Goal: Task Accomplishment & Management: Use online tool/utility

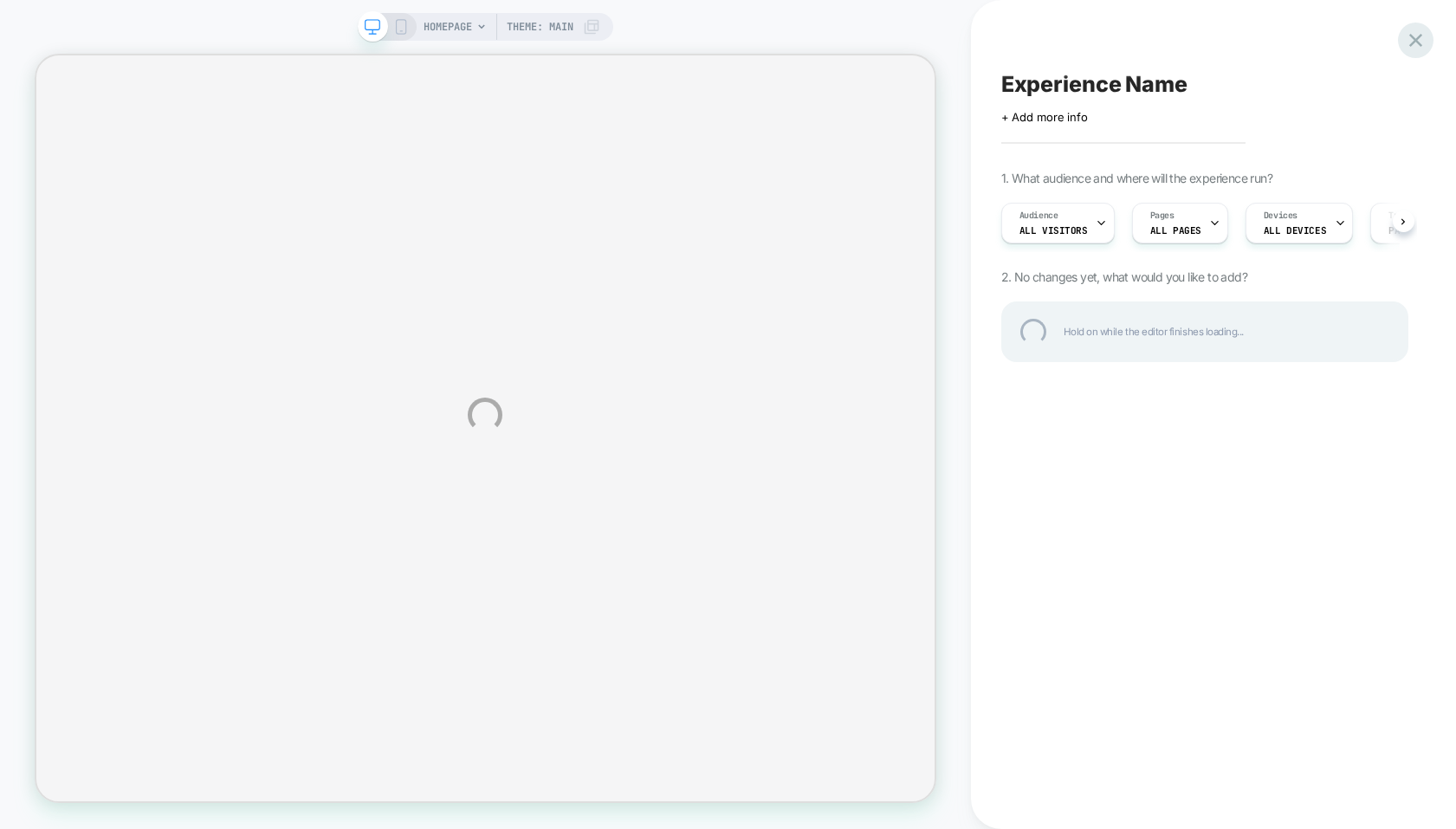
click at [1419, 39] on div at bounding box center [1416, 40] width 36 height 36
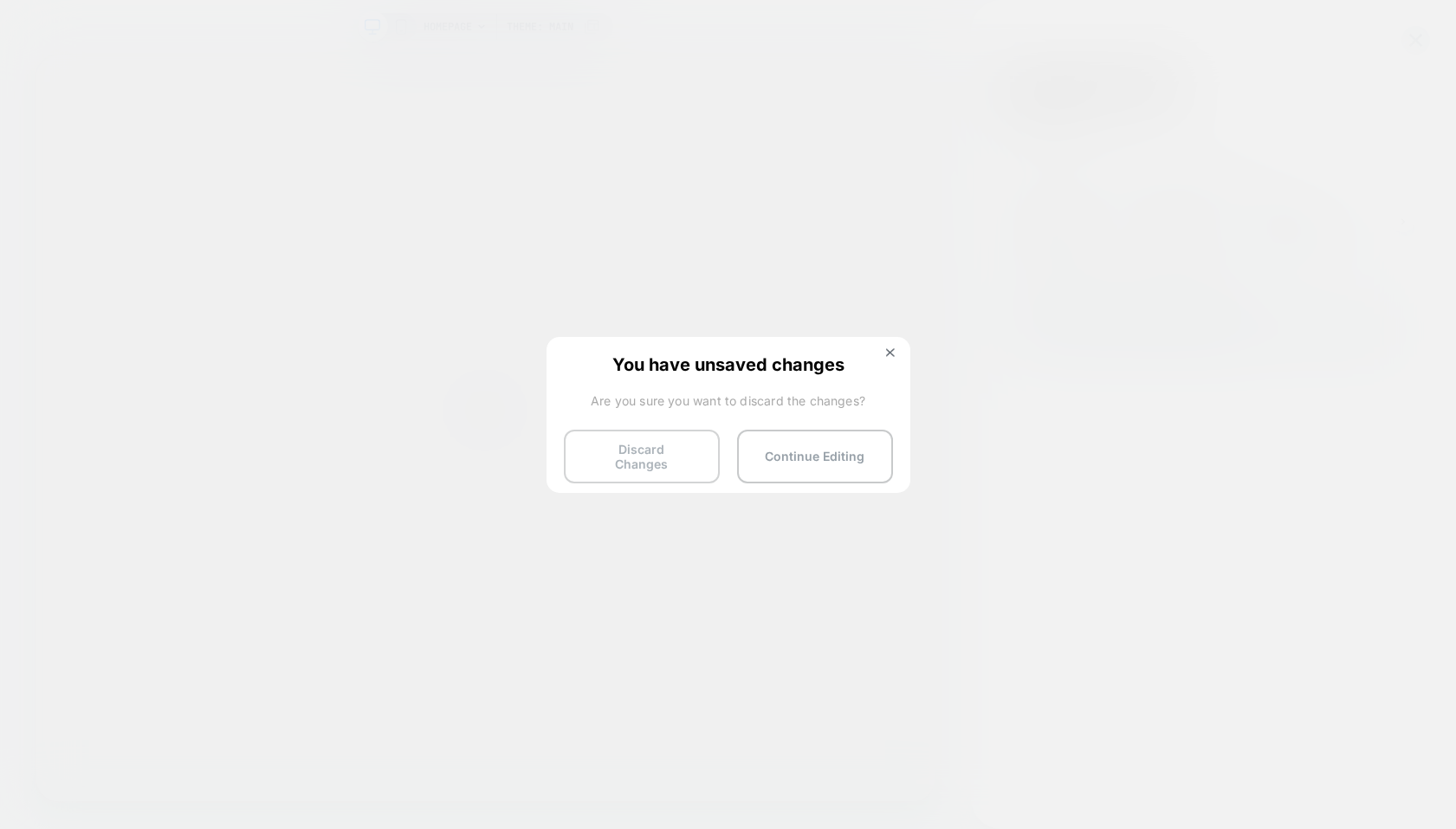
click at [642, 458] on button "Discard Changes" at bounding box center [641, 456] width 156 height 54
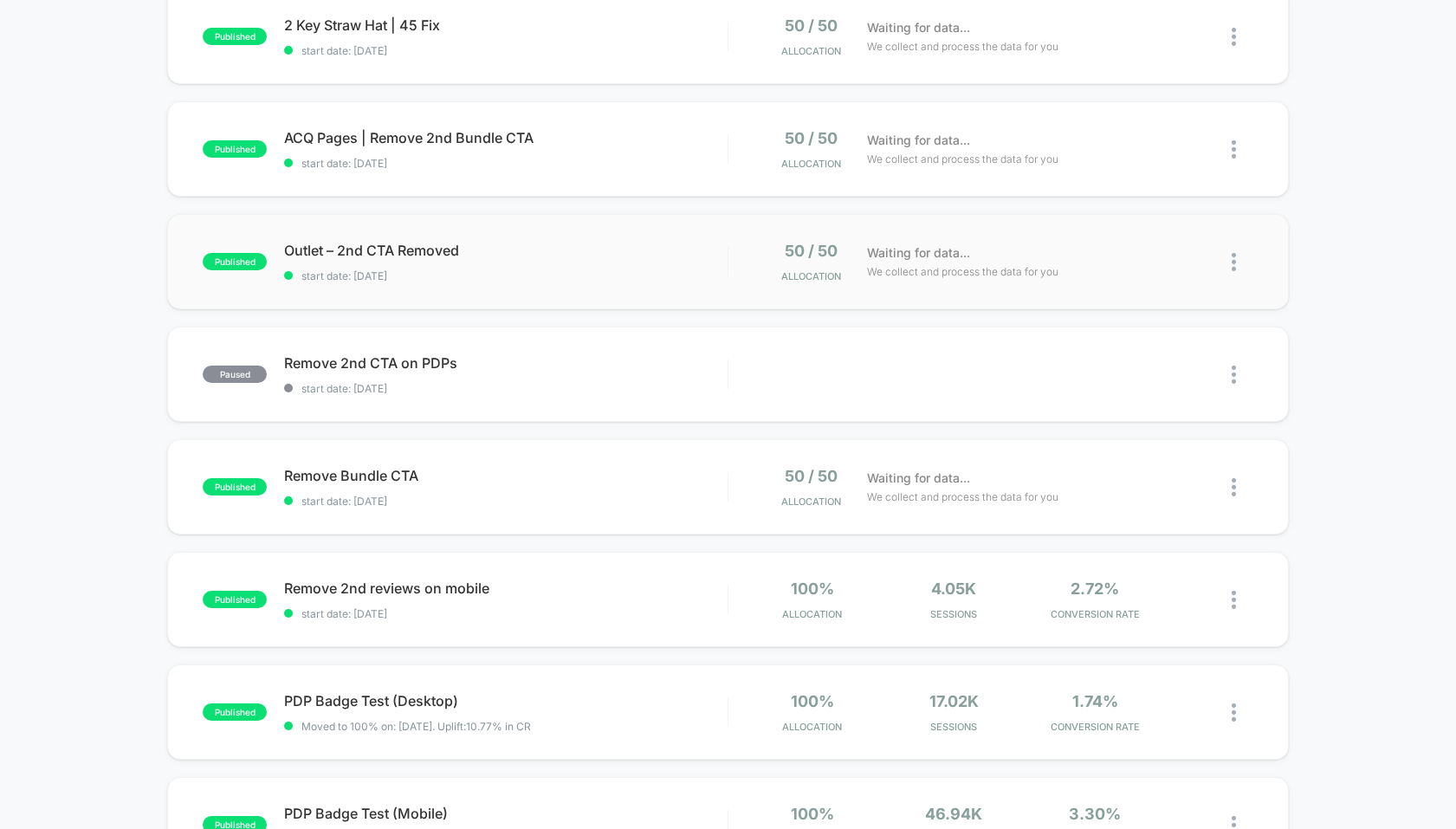
scroll to position [210, 0]
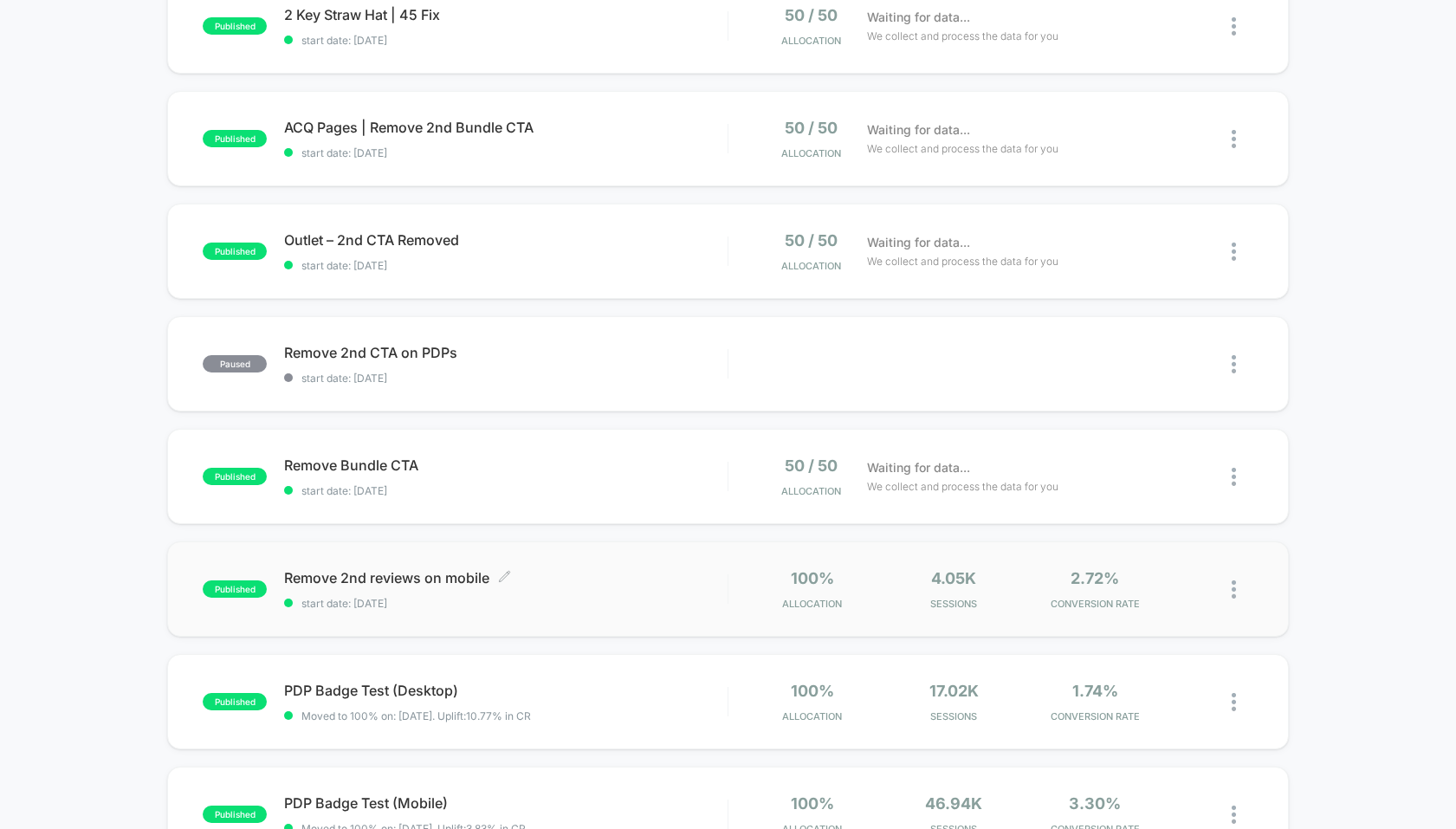
click at [469, 575] on span "Remove 2nd reviews on mobile Click to edit experience details" at bounding box center [505, 577] width 443 height 17
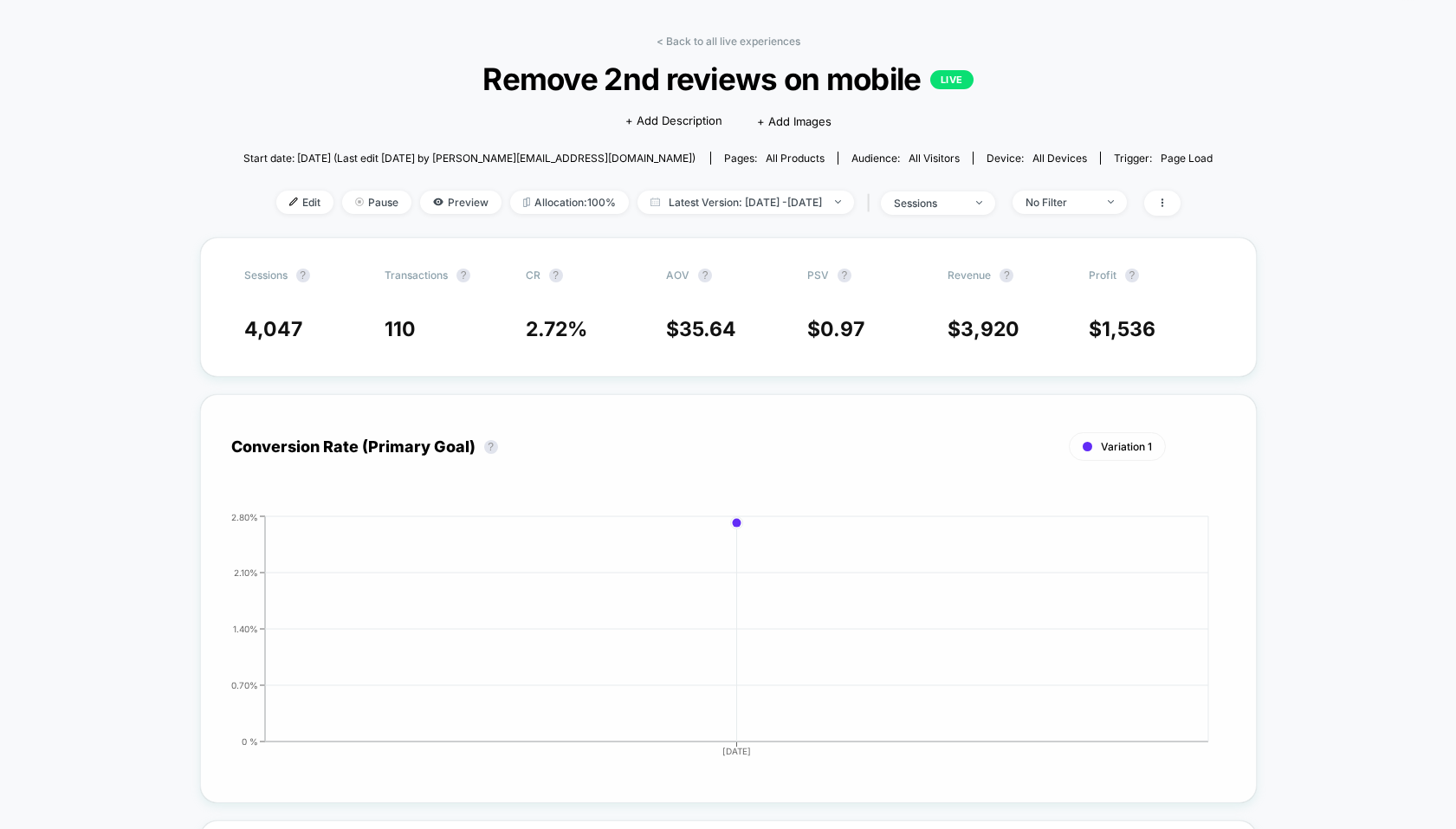
scroll to position [59, 0]
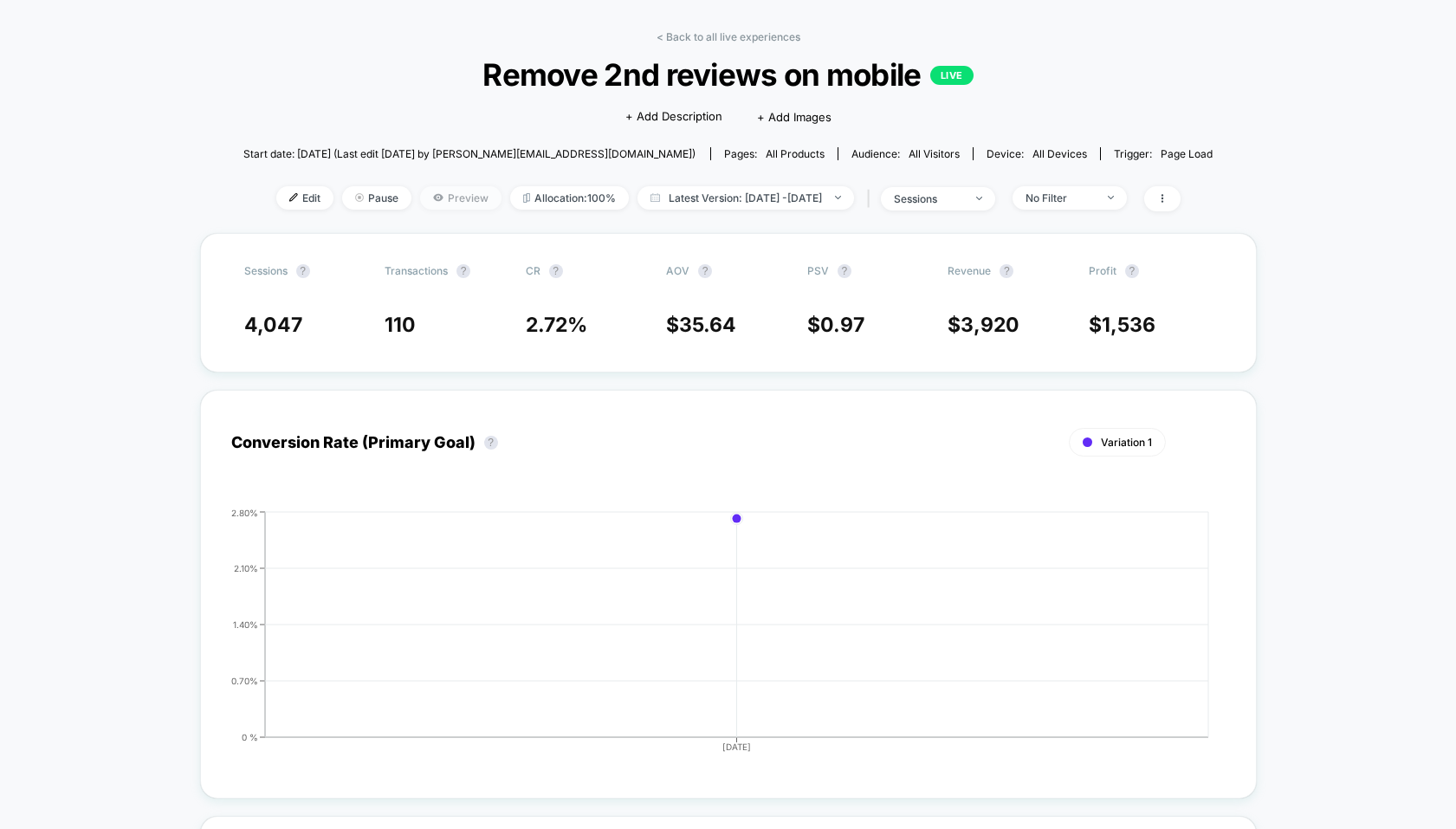
click at [433, 196] on icon at bounding box center [438, 197] width 9 height 7
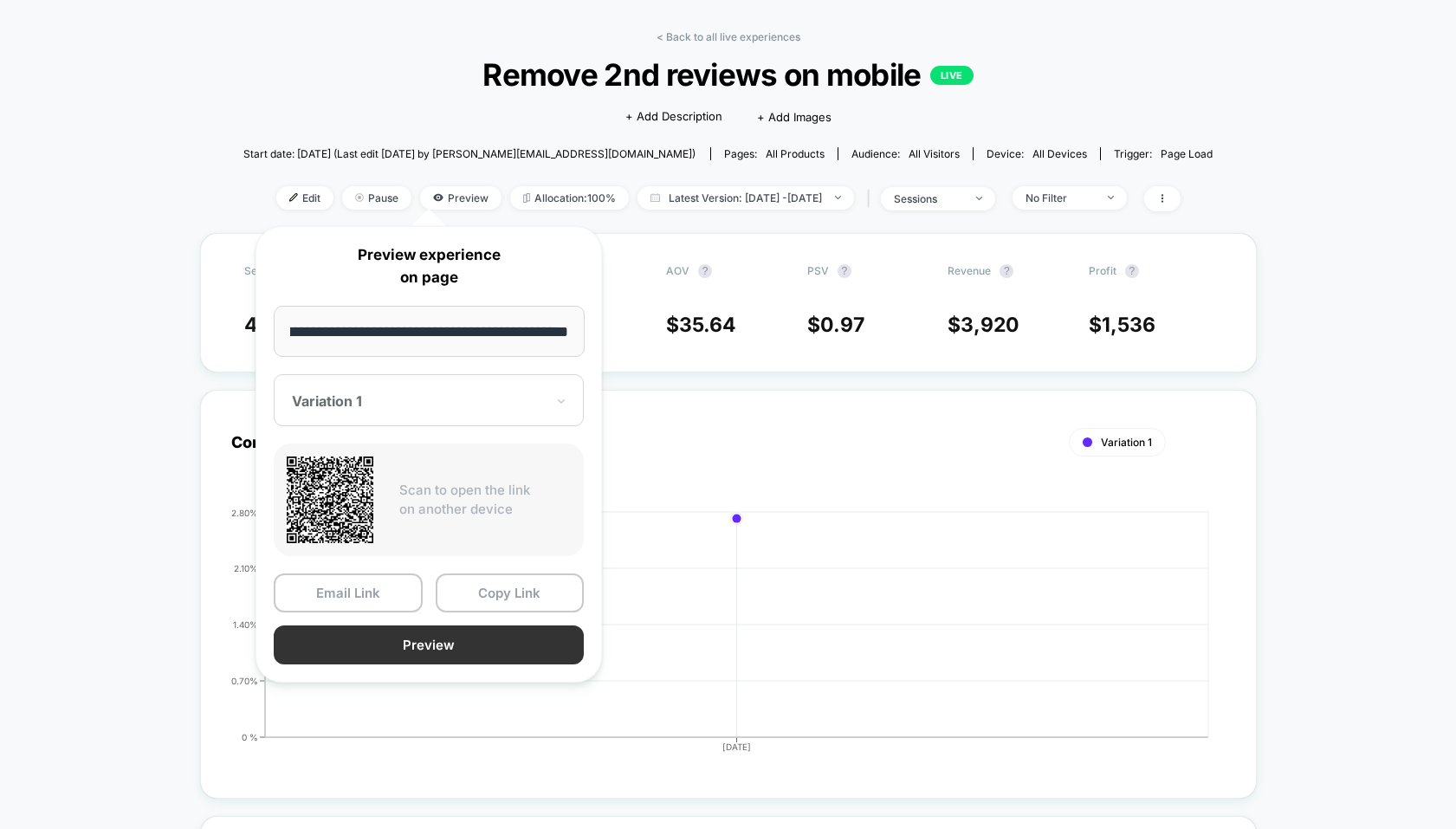
scroll to position [0, 0]
click at [395, 636] on button "Preview" at bounding box center [429, 645] width 311 height 39
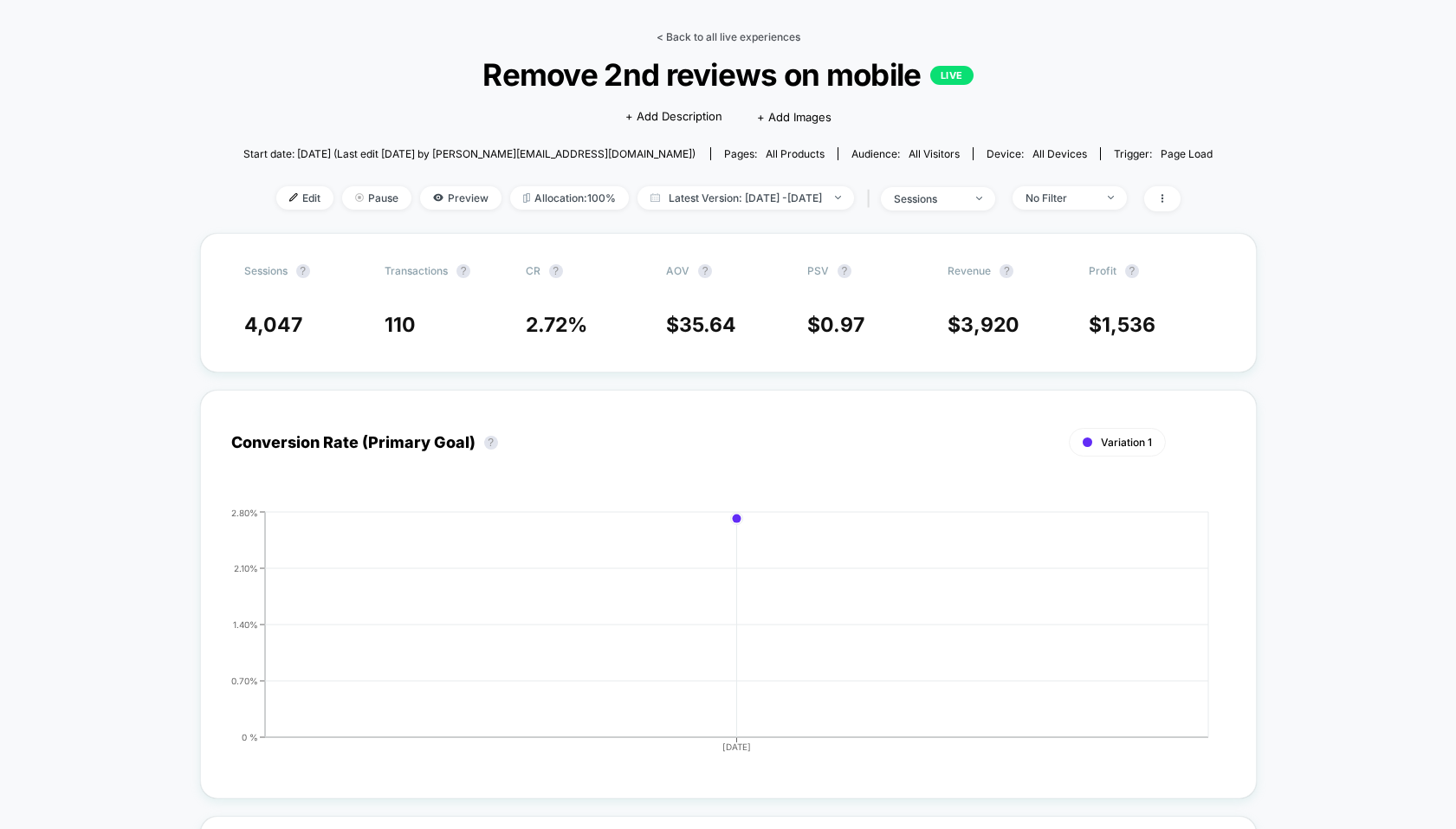
click at [712, 36] on link "< Back to all live experiences" at bounding box center [728, 37] width 143 height 13
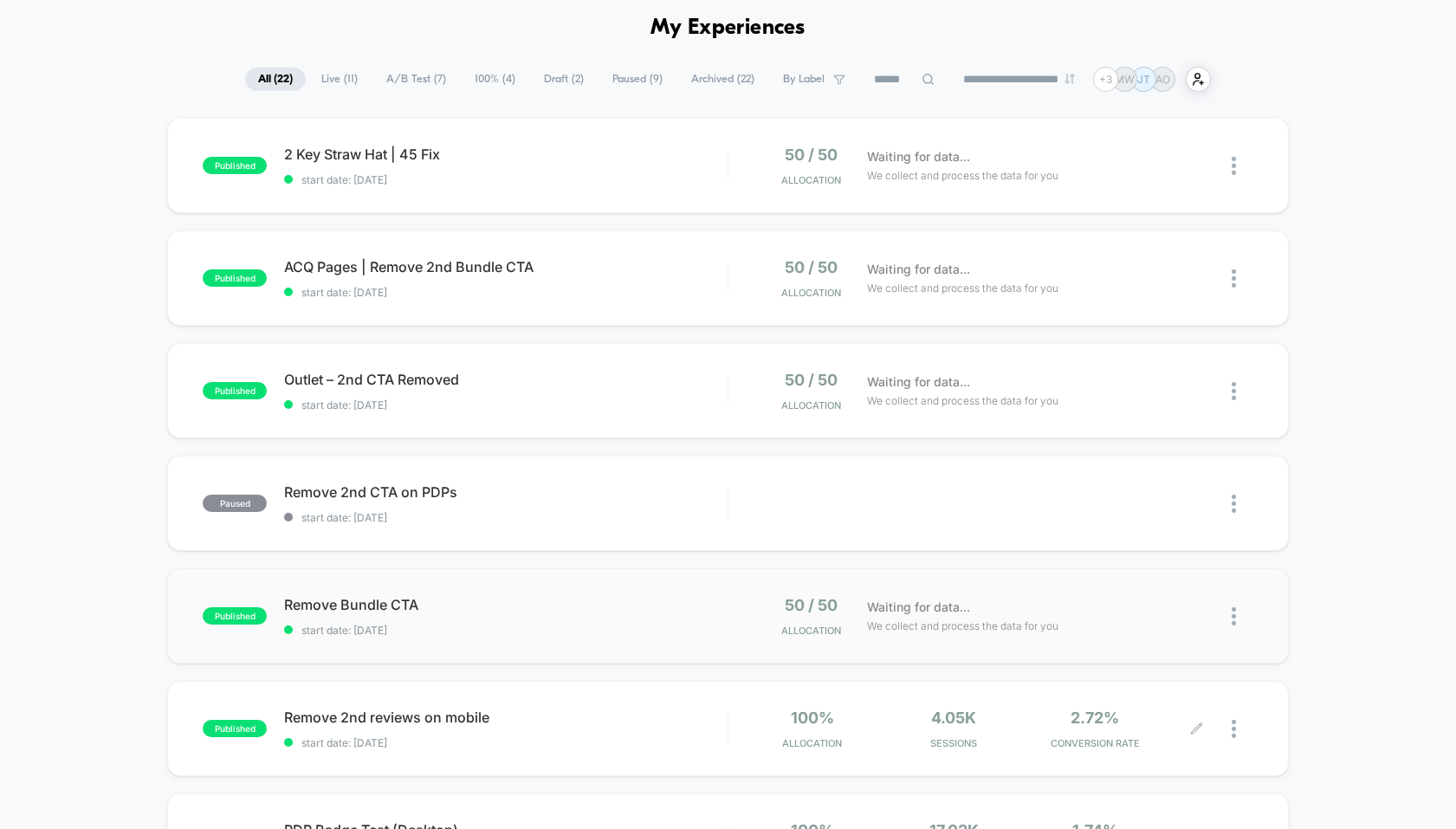
scroll to position [102, 0]
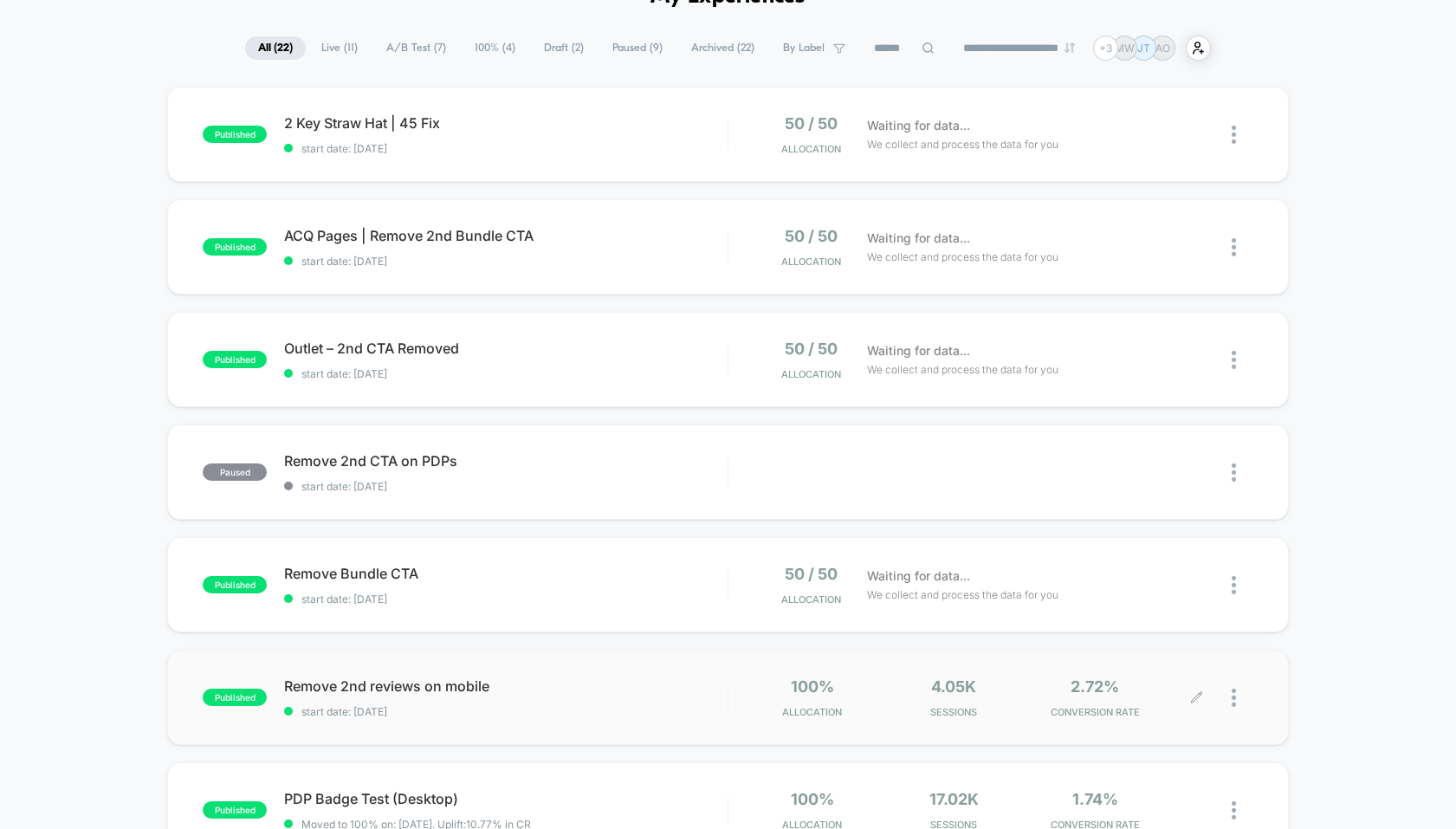
click at [1241, 701] on div at bounding box center [1243, 698] width 22 height 41
click at [1136, 596] on div "Edit" at bounding box center [1145, 599] width 156 height 39
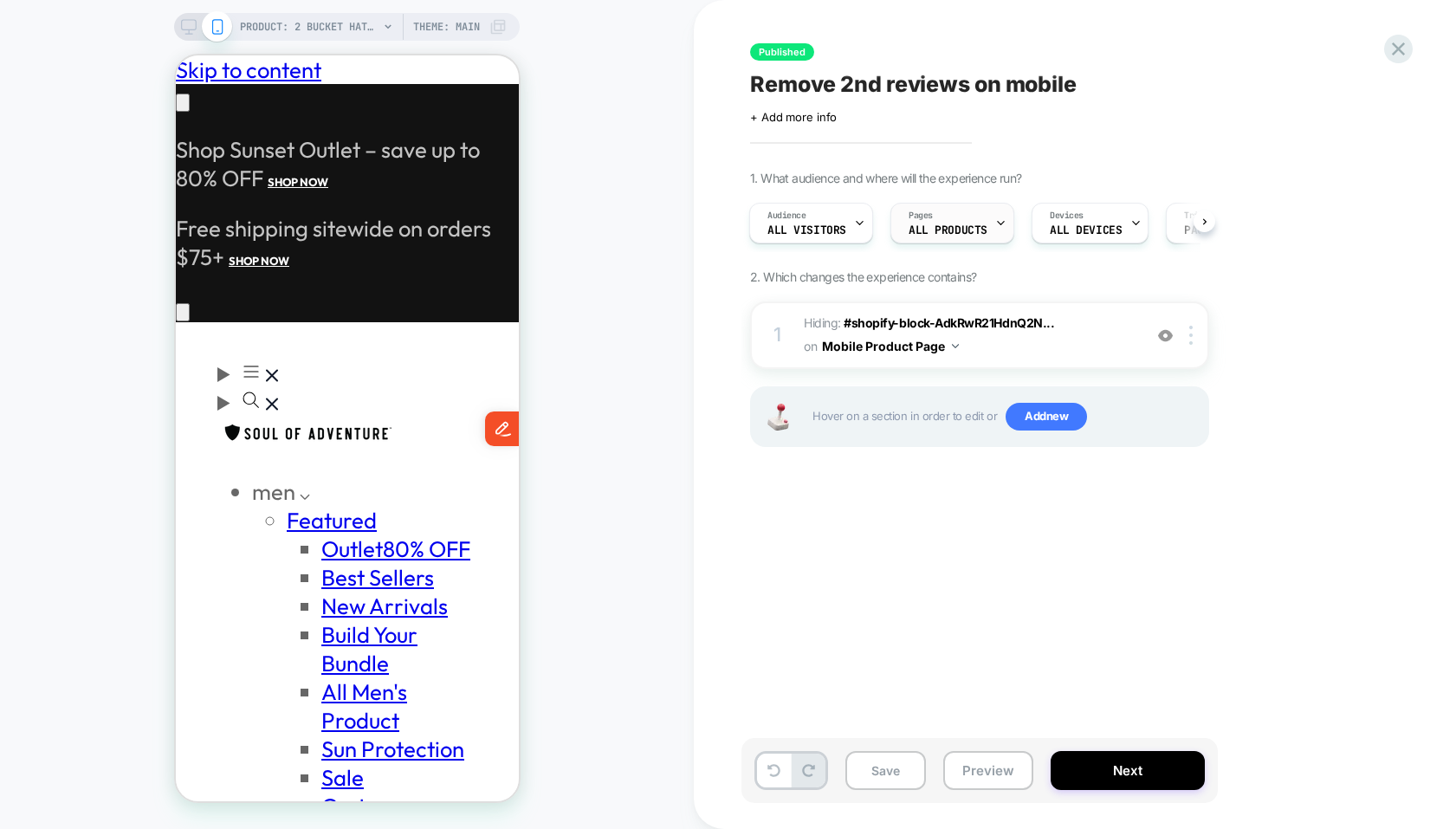
click at [922, 241] on div "Pages ALL PRODUCTS" at bounding box center [948, 223] width 113 height 39
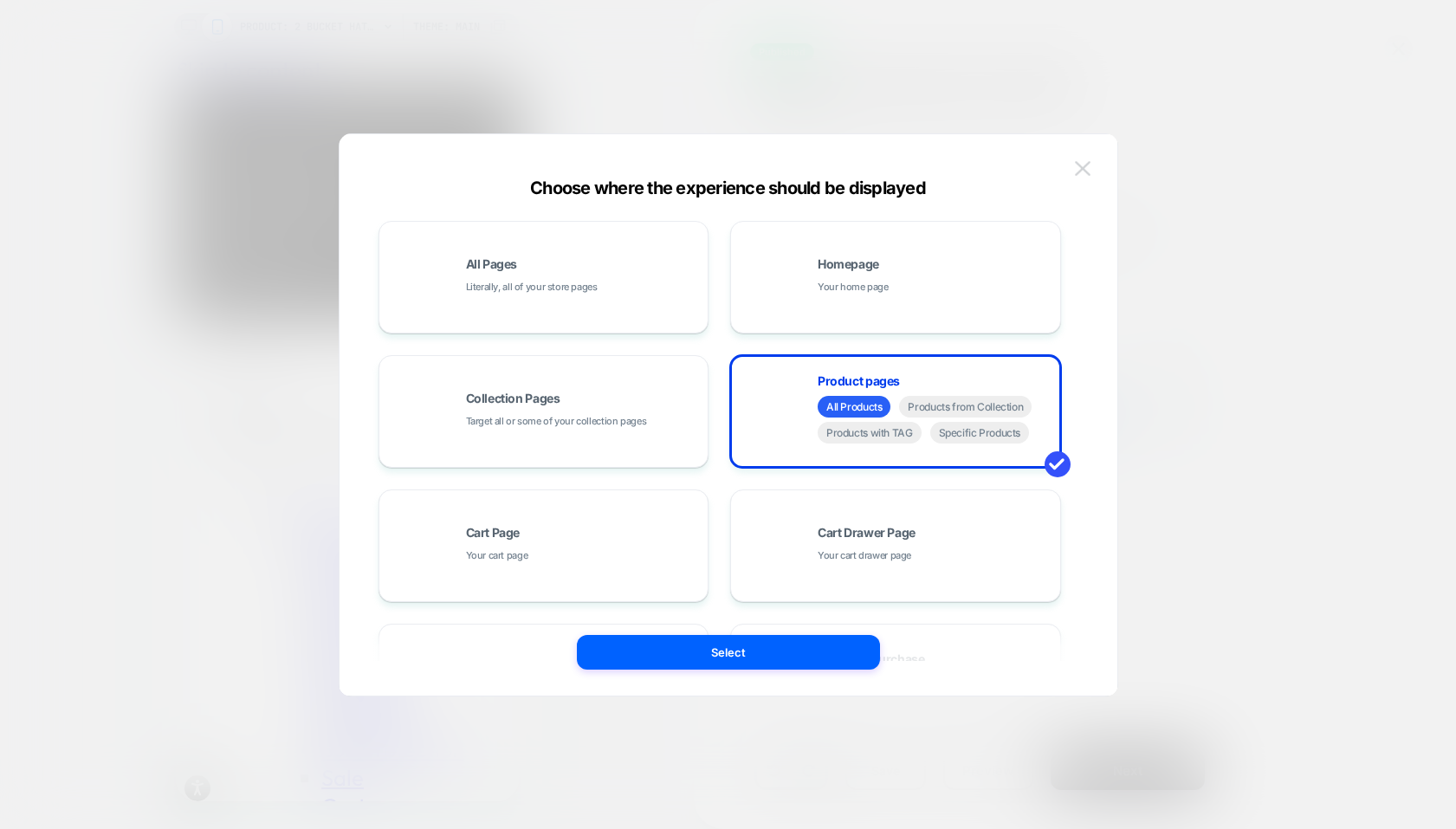
click at [1092, 166] on button at bounding box center [1082, 169] width 26 height 26
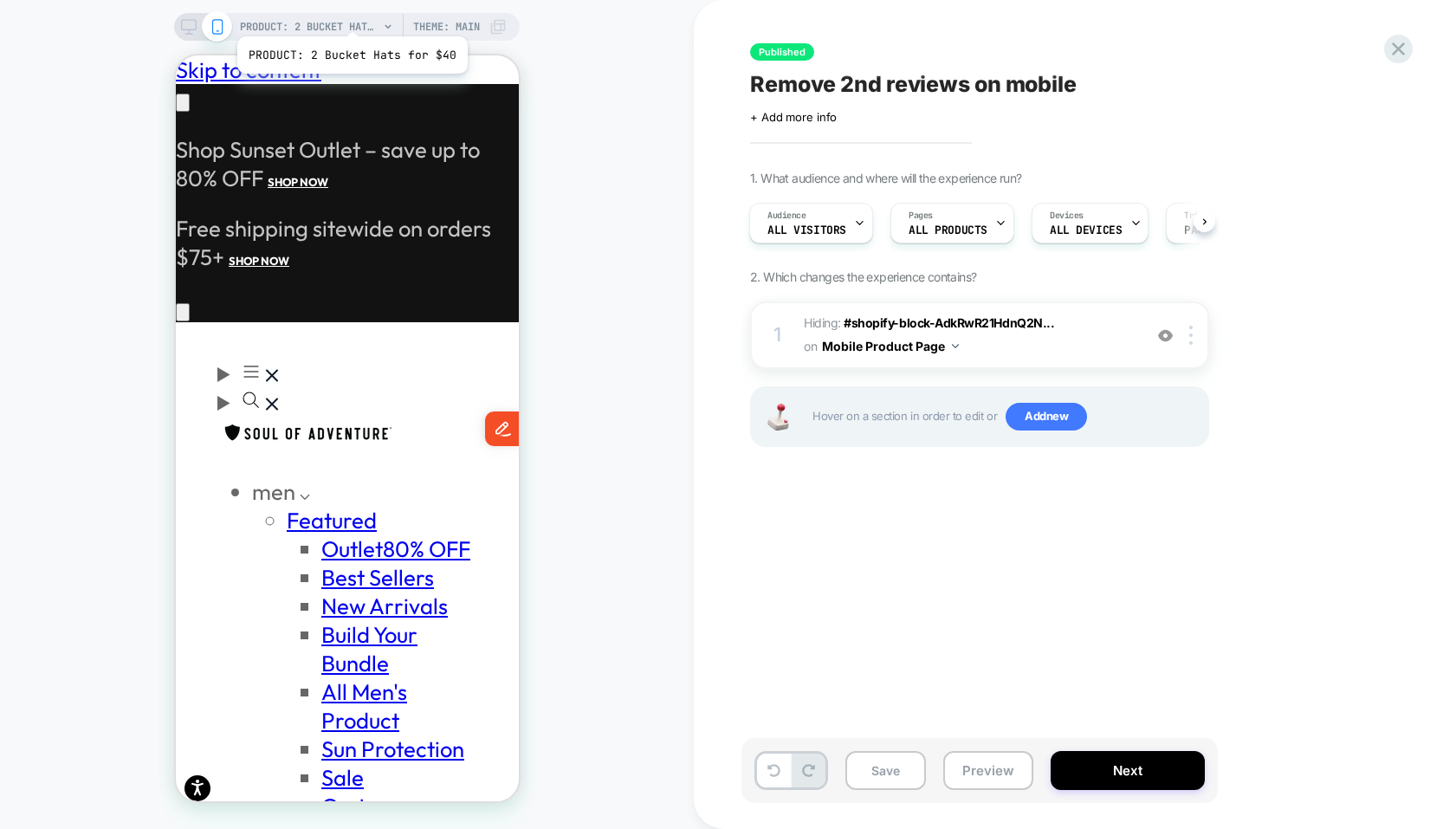
scroll to position [0, 270]
click at [349, 19] on span "PRODUCT: 2 Bucket Hats for $40" at bounding box center [310, 26] width 139 height 27
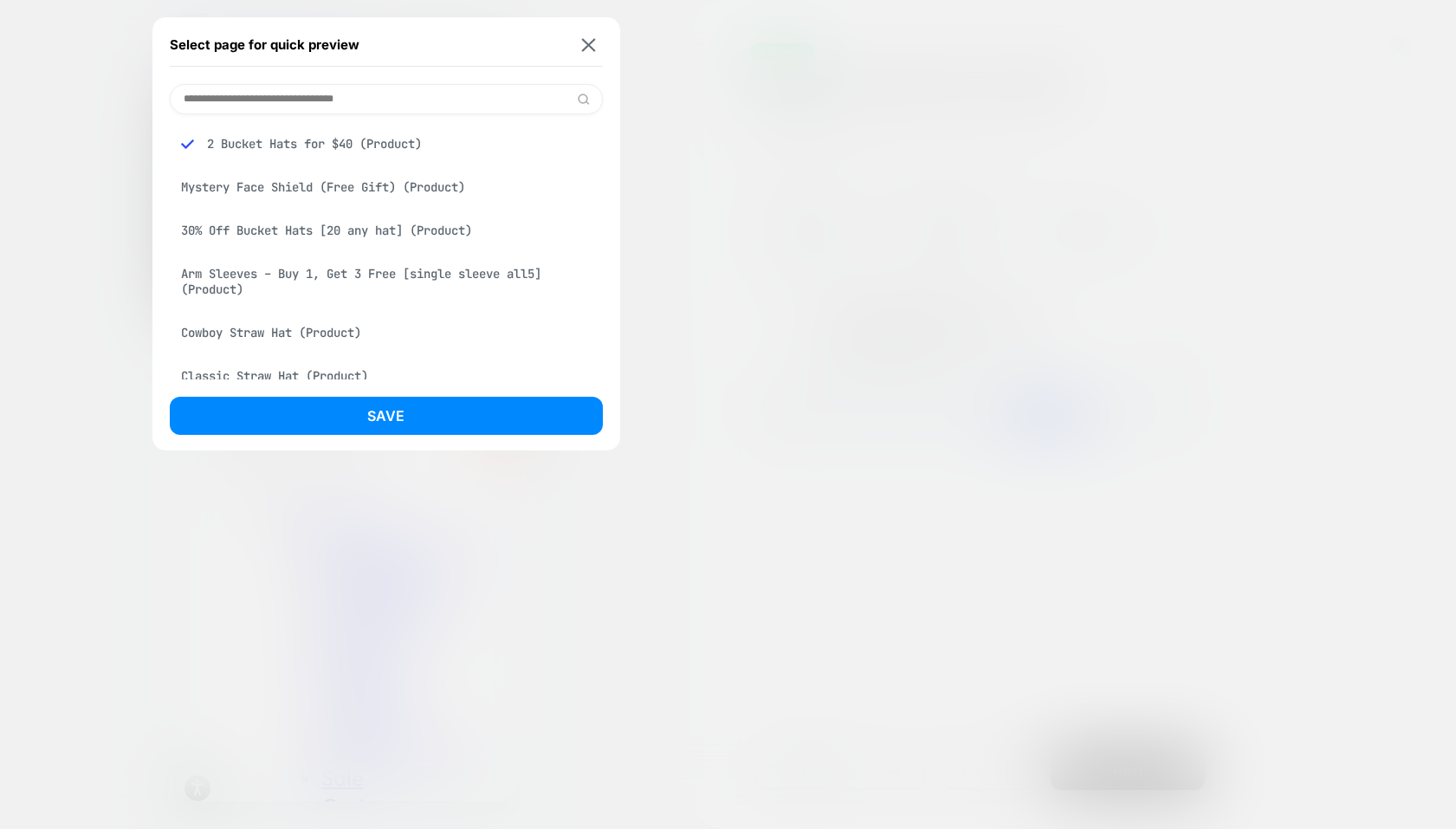
click at [332, 84] on input at bounding box center [386, 99] width 433 height 30
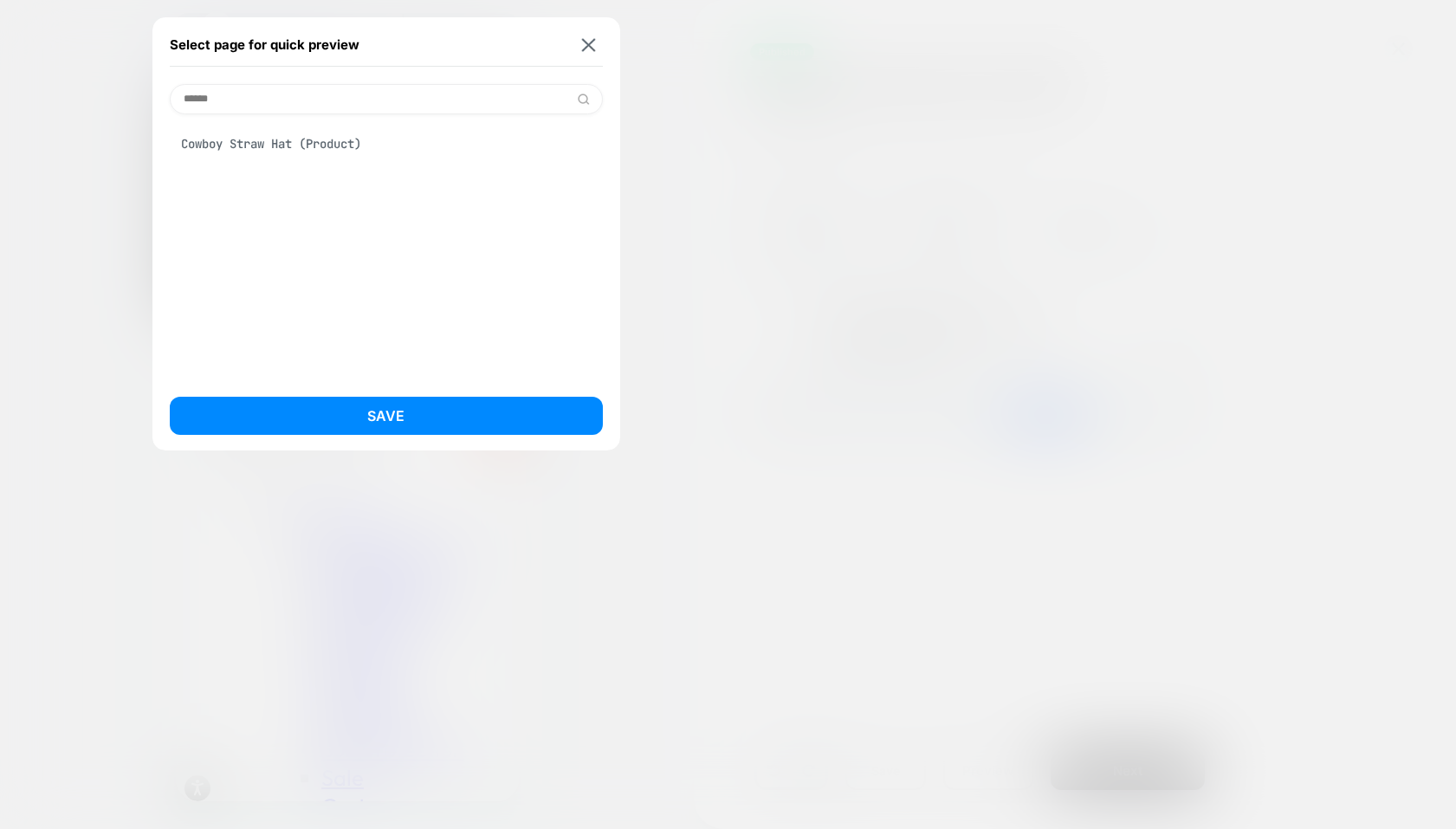
type input "******"
click at [304, 138] on div "Cowboy Straw Hat (Product)" at bounding box center [386, 143] width 433 height 33
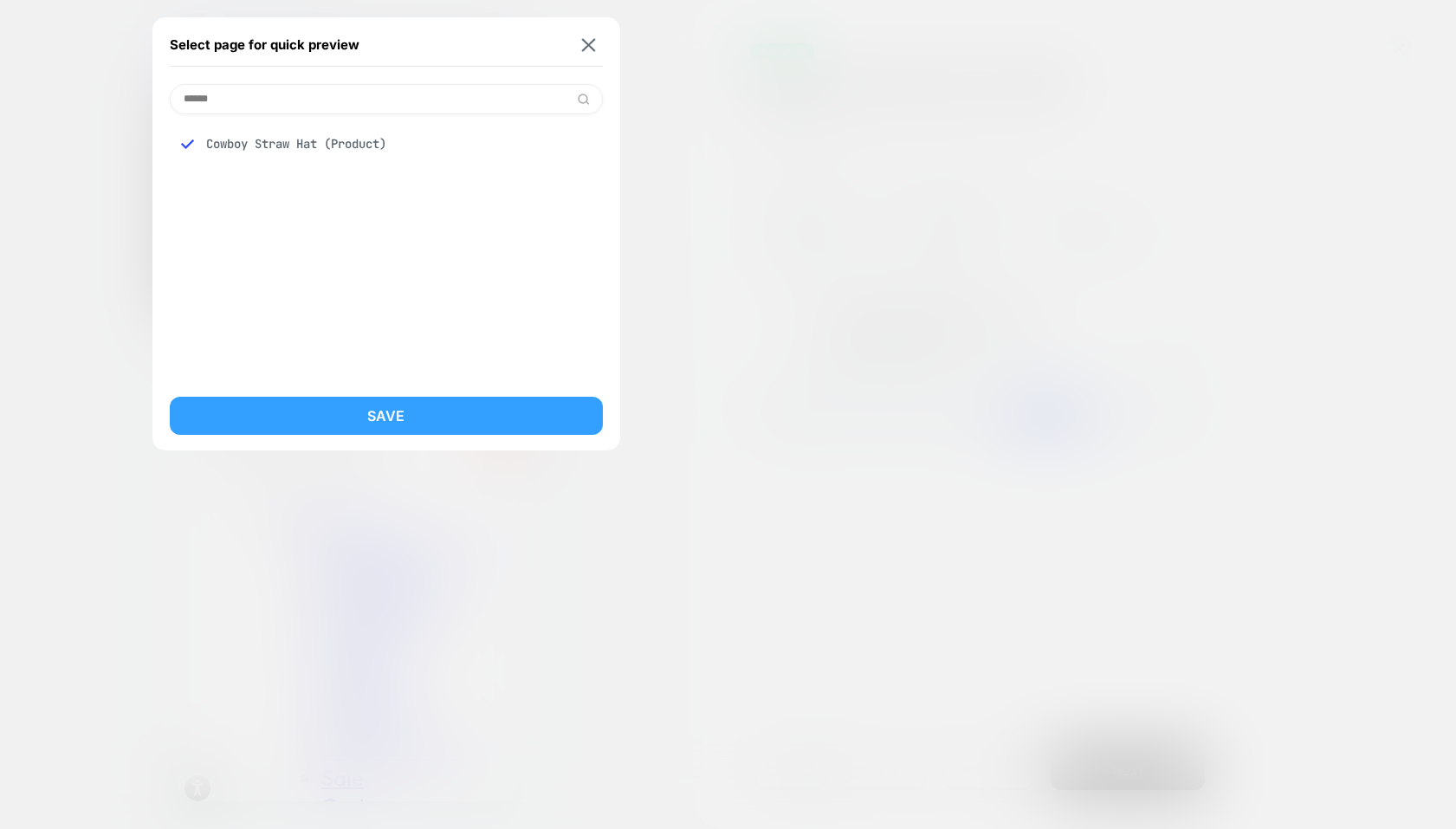
click at [353, 418] on button "Save" at bounding box center [386, 415] width 433 height 38
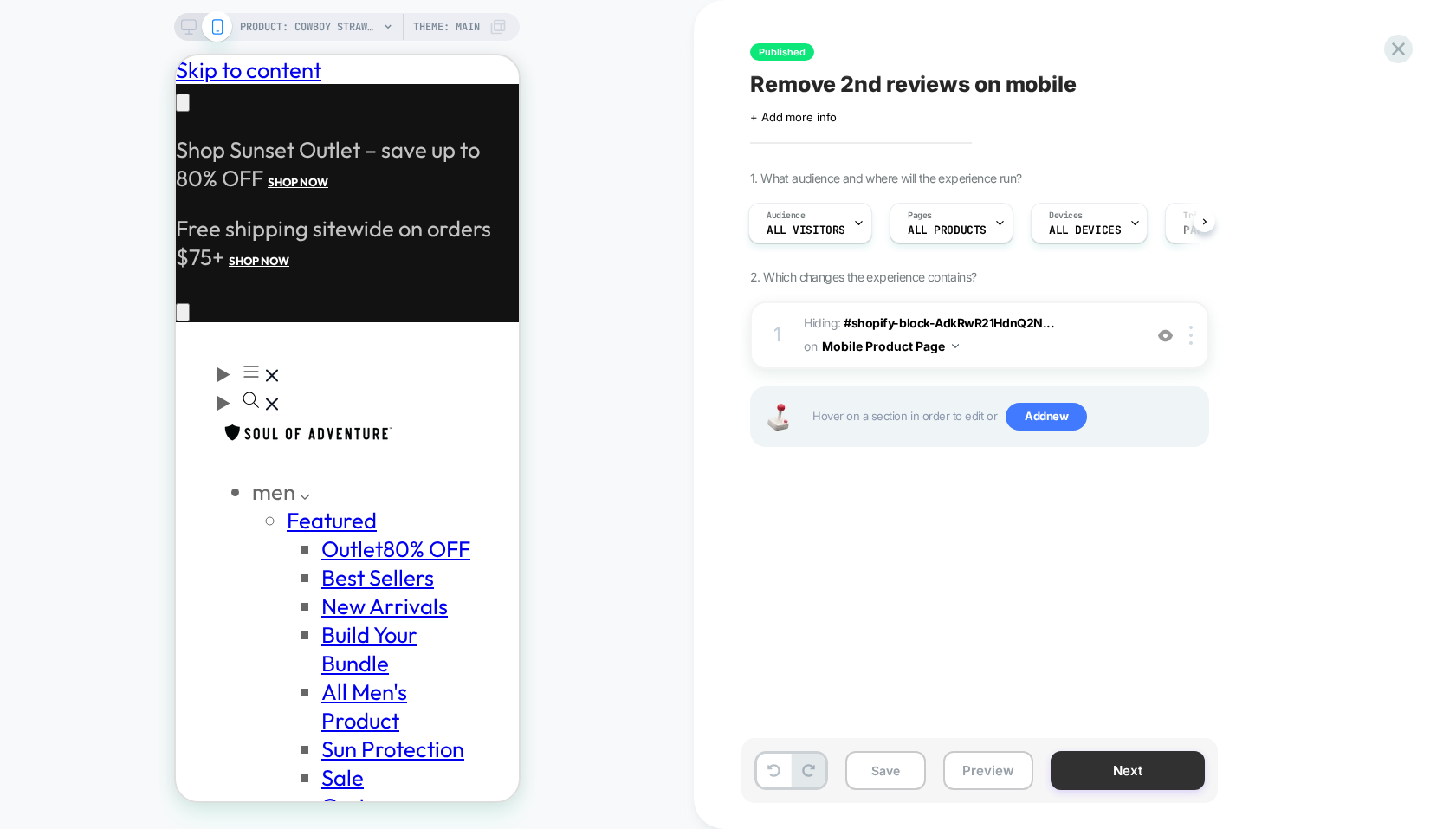
click at [1173, 773] on button "Next" at bounding box center [1128, 770] width 154 height 39
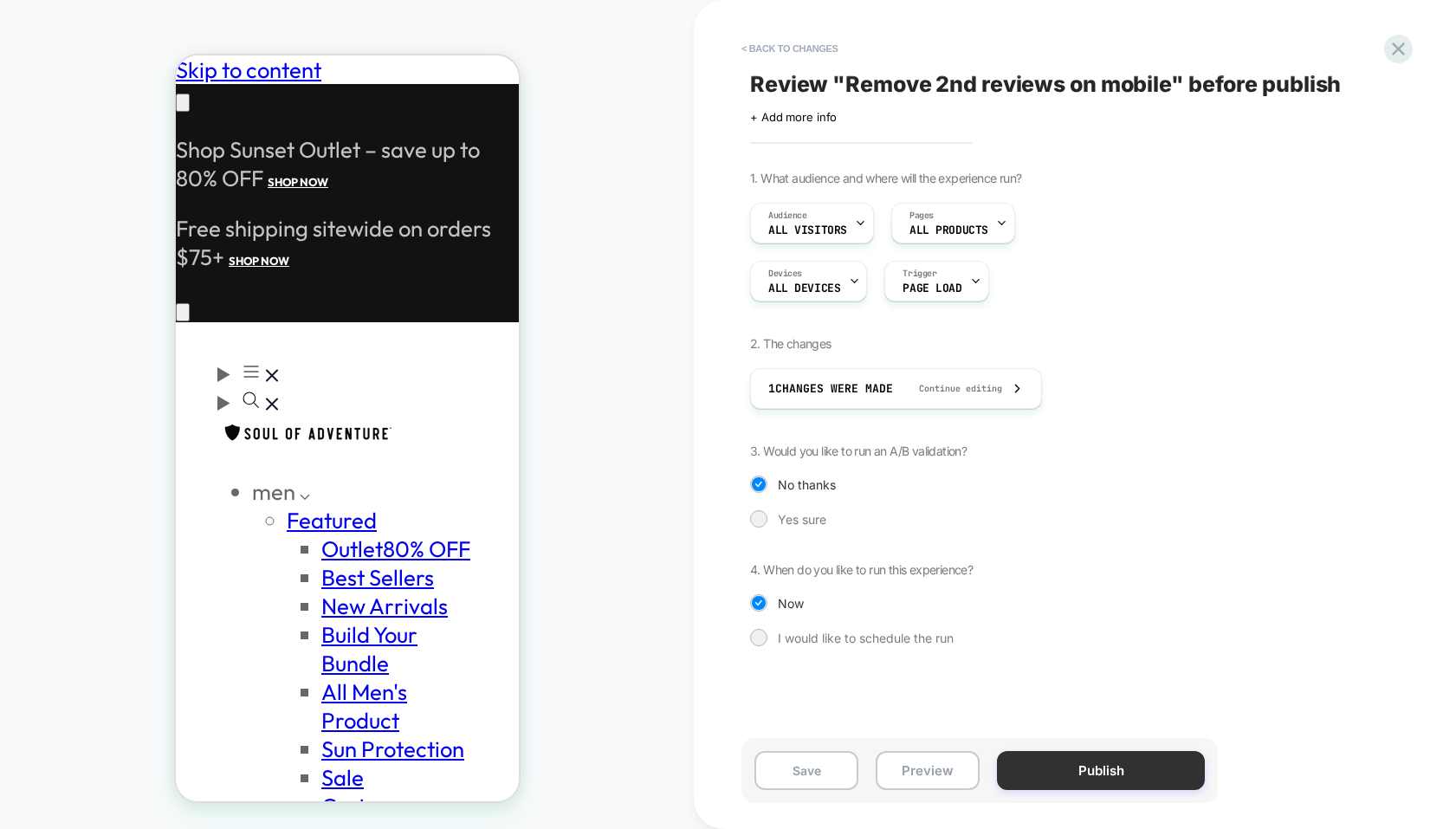
click at [1098, 770] on button "Publish" at bounding box center [1102, 770] width 208 height 39
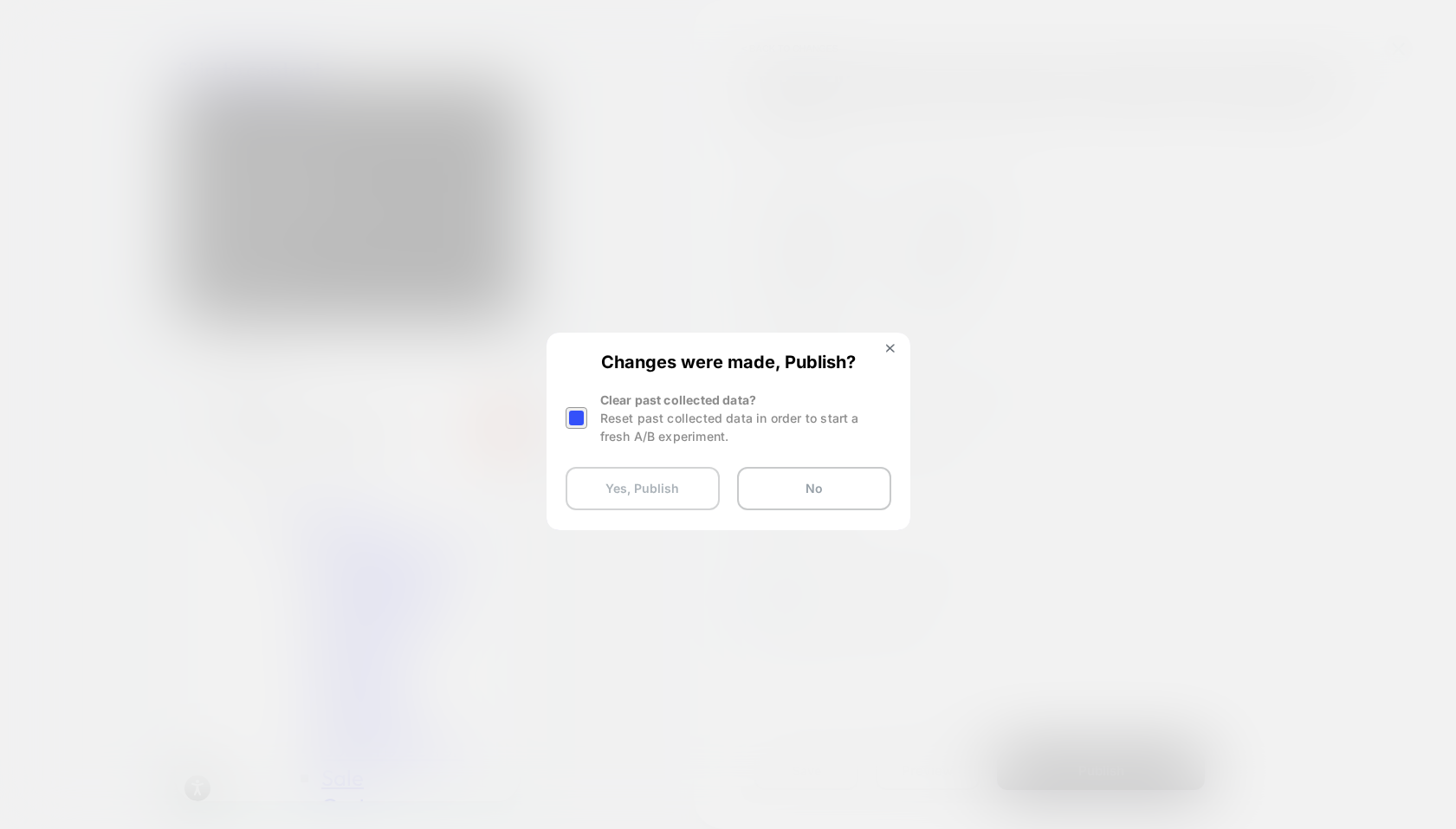
scroll to position [0, 0]
click at [671, 479] on button "Yes, Publish" at bounding box center [642, 488] width 154 height 43
